Goal: Find contact information: Find contact information

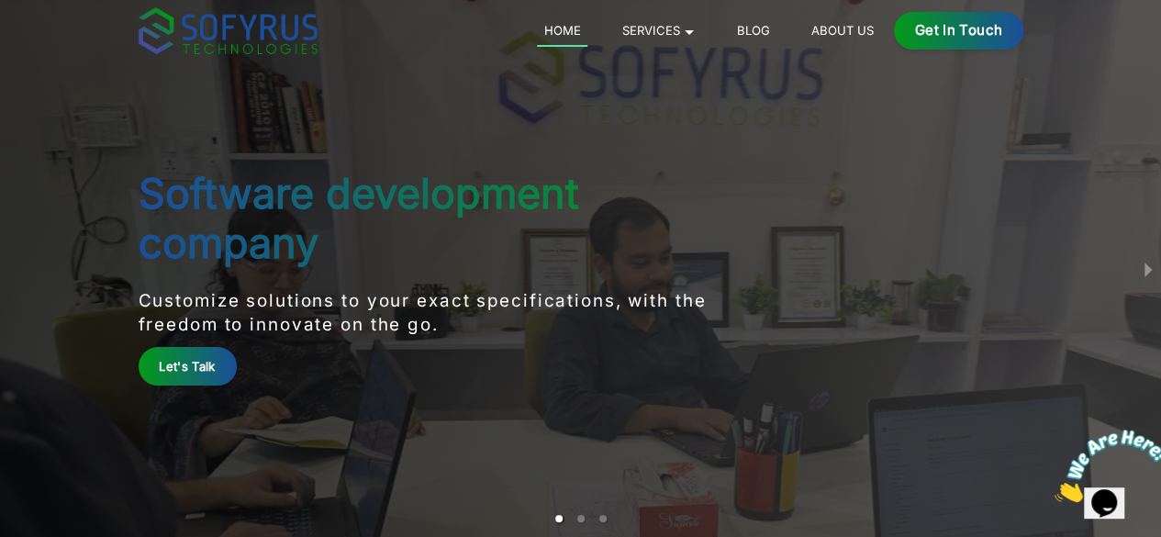
click at [1023, 21] on div "Get in Touch" at bounding box center [958, 31] width 129 height 38
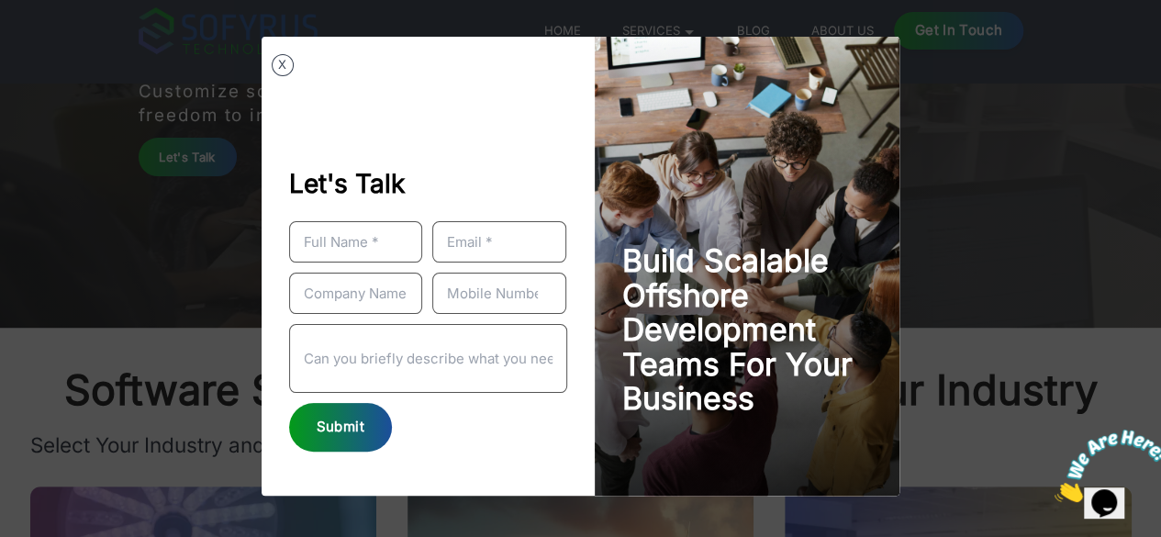
scroll to position [196, 0]
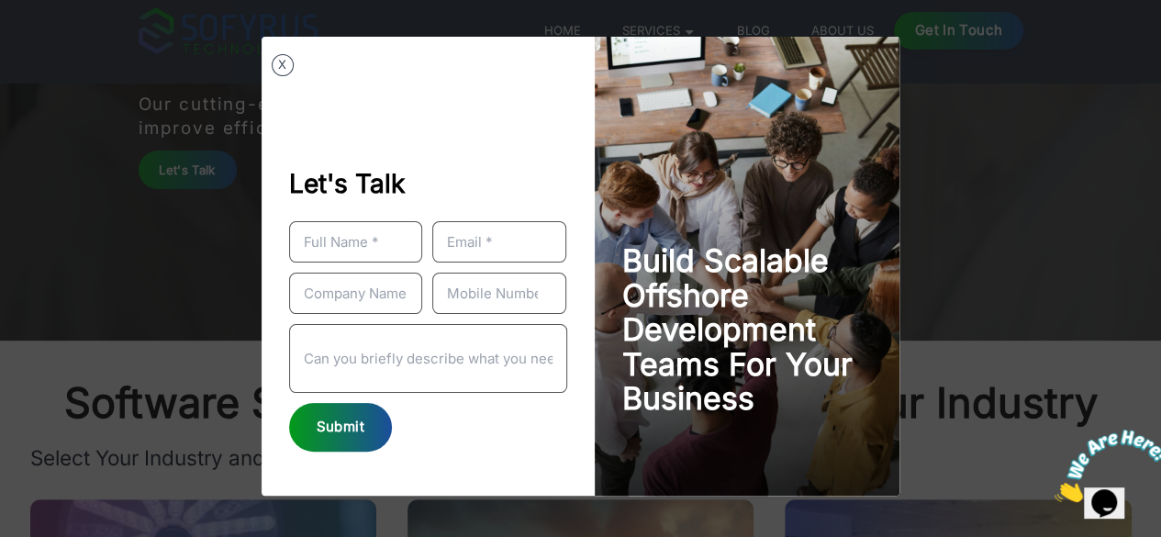
click at [282, 71] on button "X" at bounding box center [283, 65] width 22 height 22
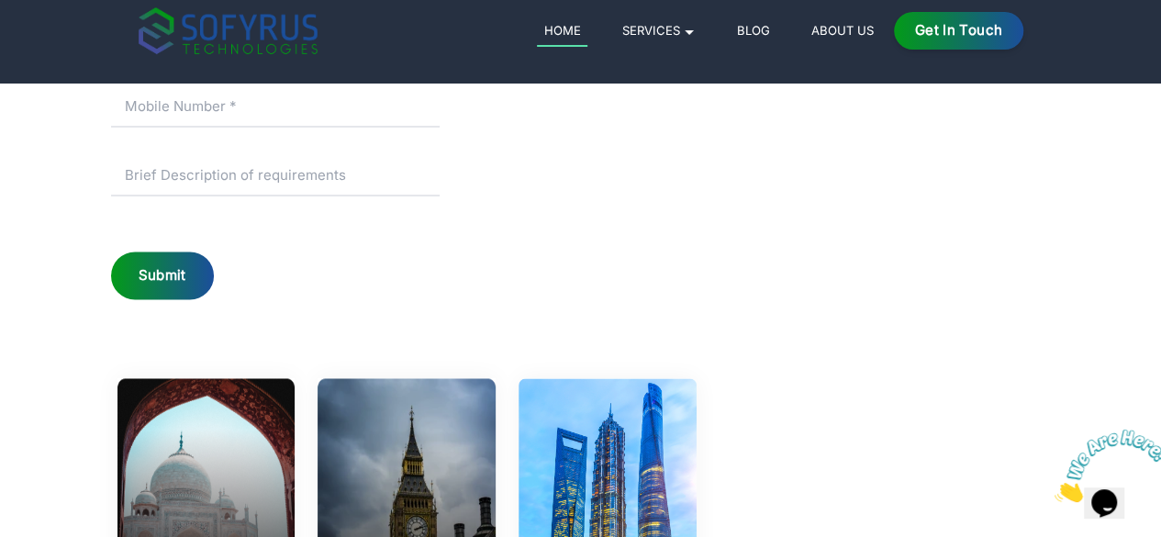
scroll to position [8428, 0]
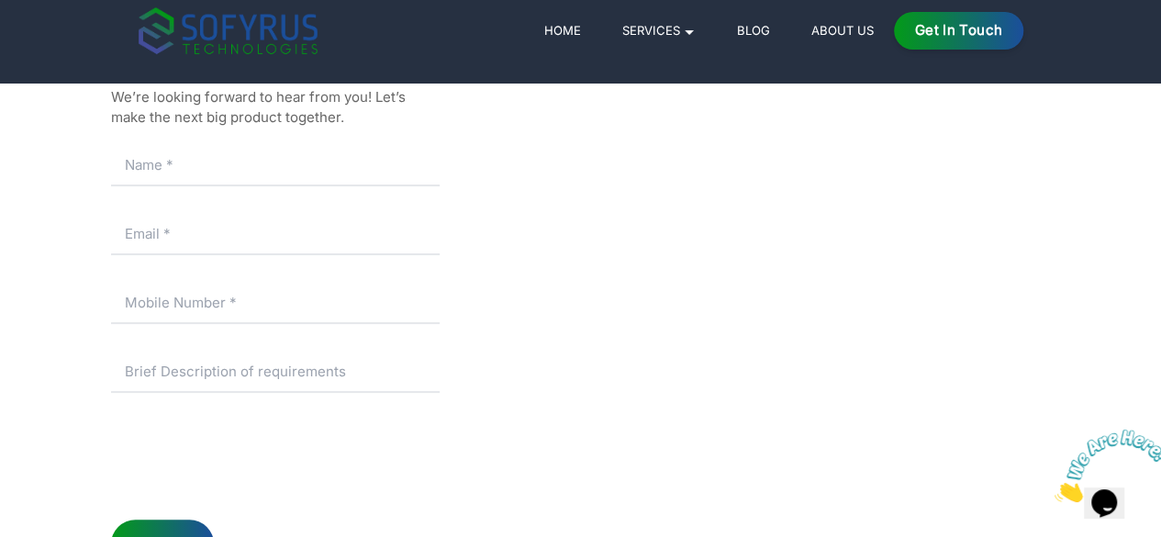
scroll to position [160, 0]
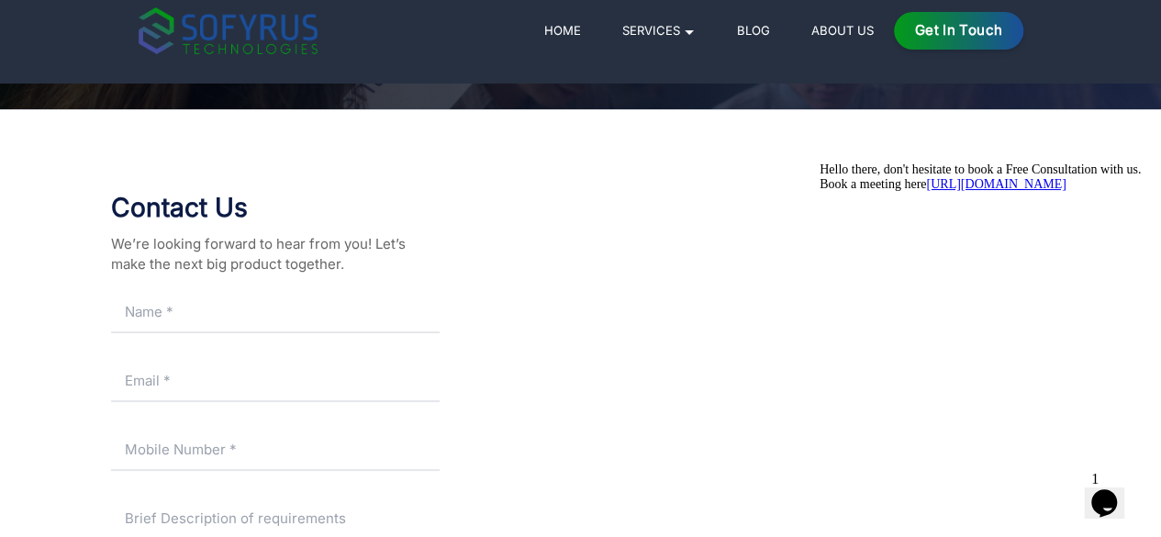
drag, startPoint x: 495, startPoint y: 416, endPoint x: 629, endPoint y: 421, distance: 135.0
copy link "[EMAIL_ADDRESS][DOMAIN_NAME]"
